Goal: Find specific page/section: Find specific page/section

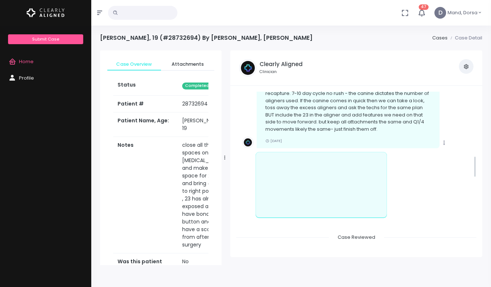
scroll to position [467, 0]
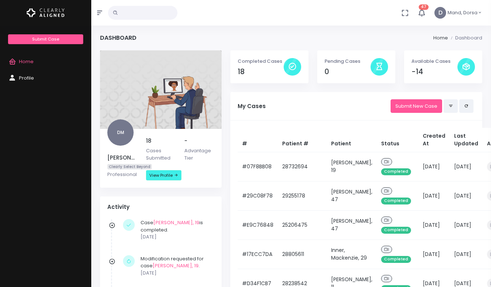
click at [327, 167] on td "[PERSON_NAME], 19" at bounding box center [352, 166] width 50 height 29
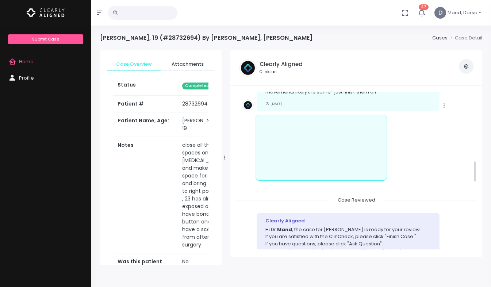
scroll to position [505, 0]
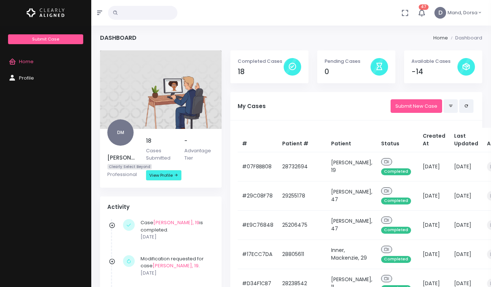
click at [327, 170] on td "[PERSON_NAME], 19" at bounding box center [352, 166] width 50 height 29
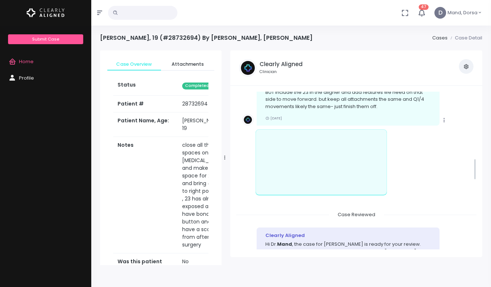
scroll to position [485, 0]
